Goal: Find specific page/section: Find specific page/section

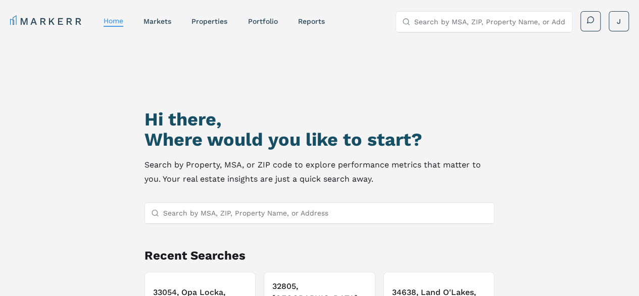
scroll to position [51, 0]
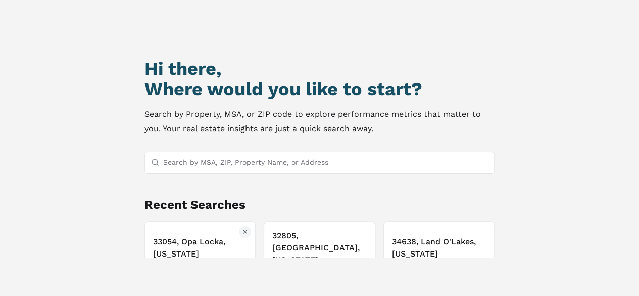
click at [190, 235] on h3 "33054, Opa Locka, [US_STATE]" at bounding box center [200, 247] width 94 height 24
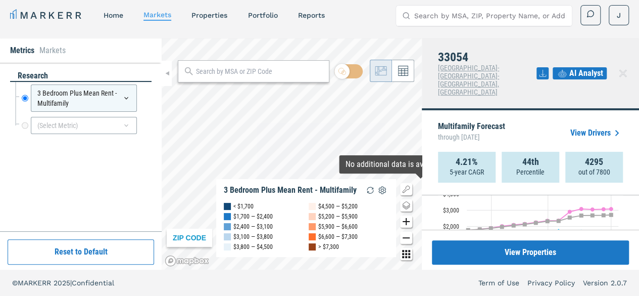
scroll to position [230, 0]
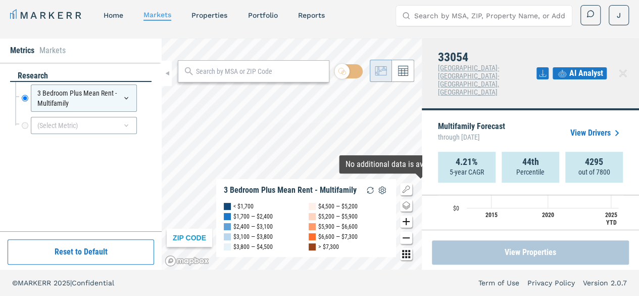
click at [511, 250] on button "View Properties" at bounding box center [530, 252] width 197 height 24
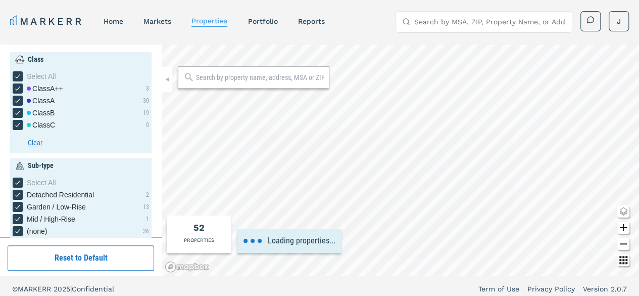
type input "1"
type input "4"
type input "1950"
type input "2030"
